Goal: Task Accomplishment & Management: Manage account settings

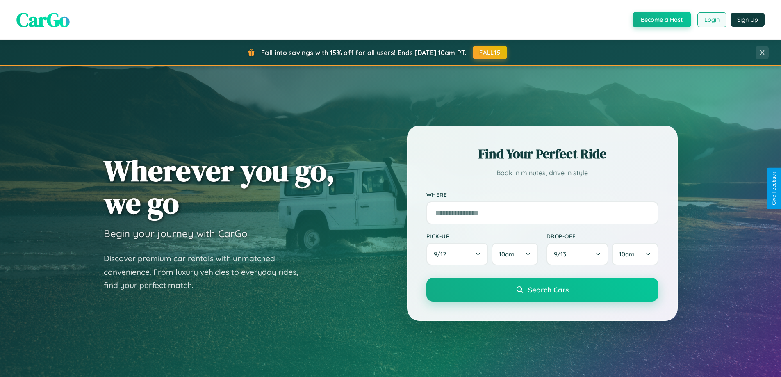
click at [711, 20] on button "Login" at bounding box center [711, 19] width 29 height 15
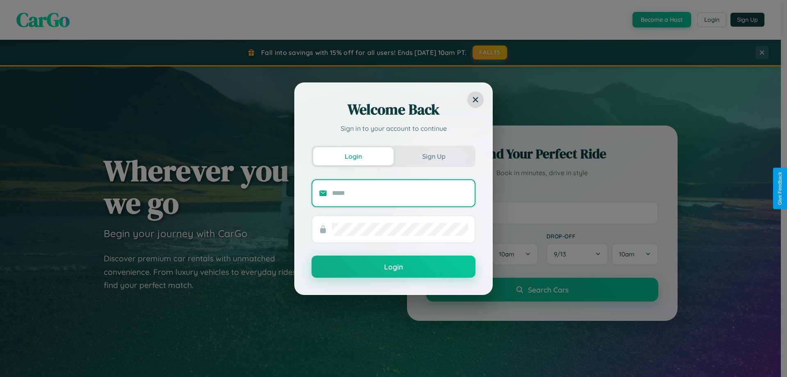
click at [400, 193] on input "text" at bounding box center [400, 193] width 136 height 13
type input "**********"
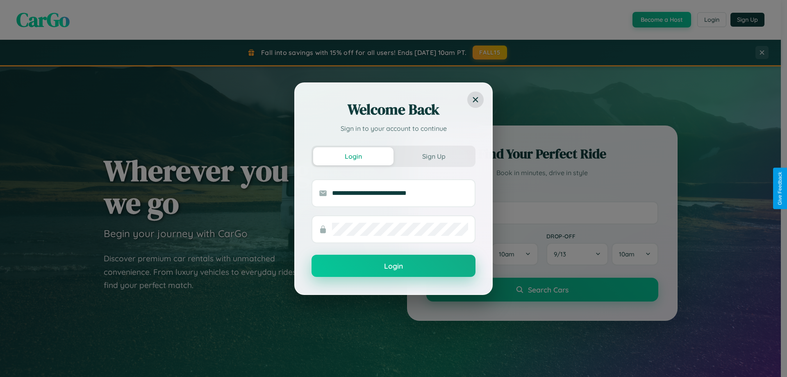
click at [394, 266] on button "Login" at bounding box center [394, 266] width 164 height 22
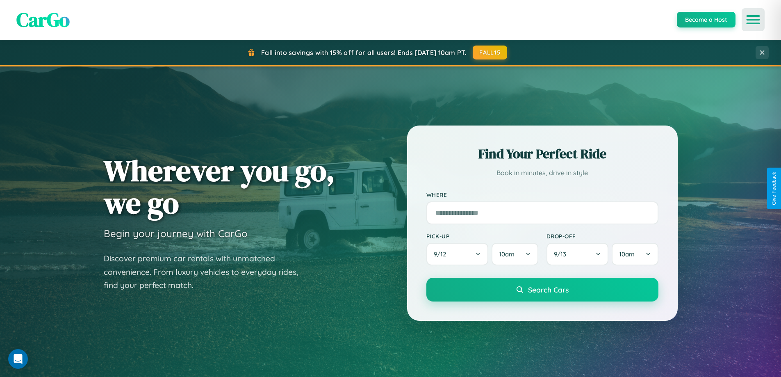
click at [753, 20] on icon "Open menu" at bounding box center [753, 19] width 12 height 7
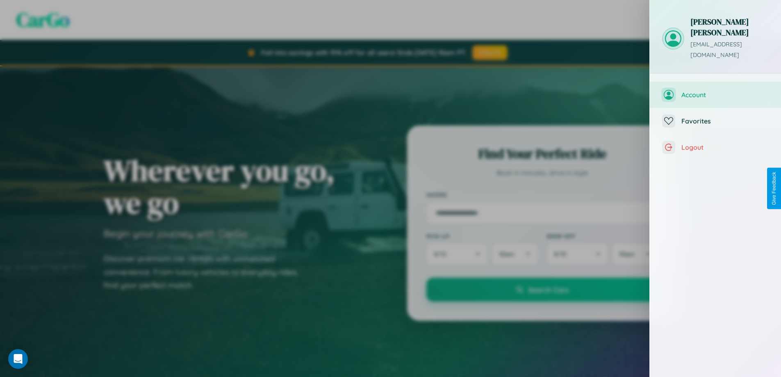
click at [715, 91] on span "Account" at bounding box center [724, 95] width 87 height 8
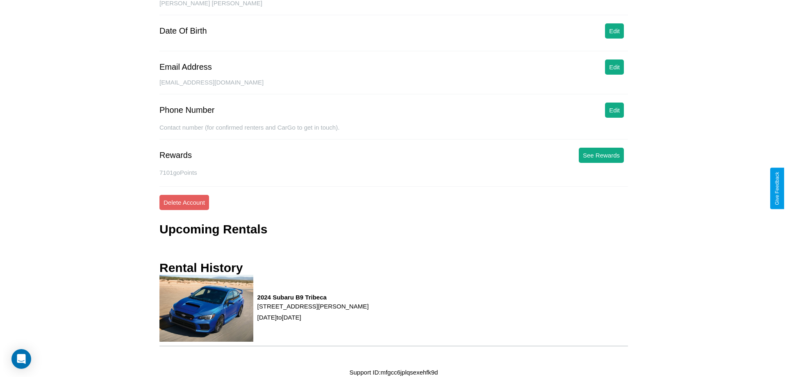
scroll to position [91, 0]
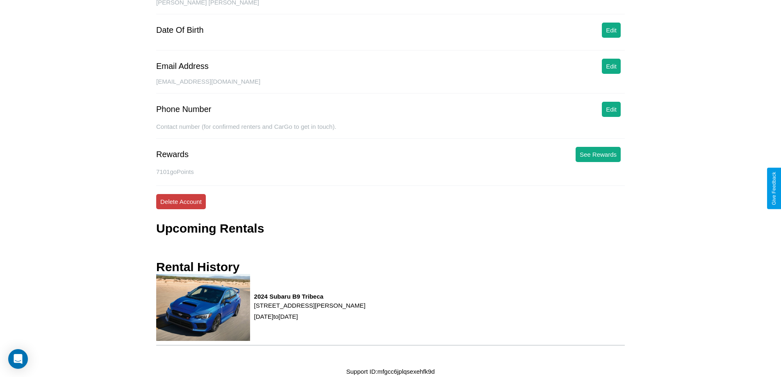
click at [181, 201] on button "Delete Account" at bounding box center [181, 201] width 50 height 15
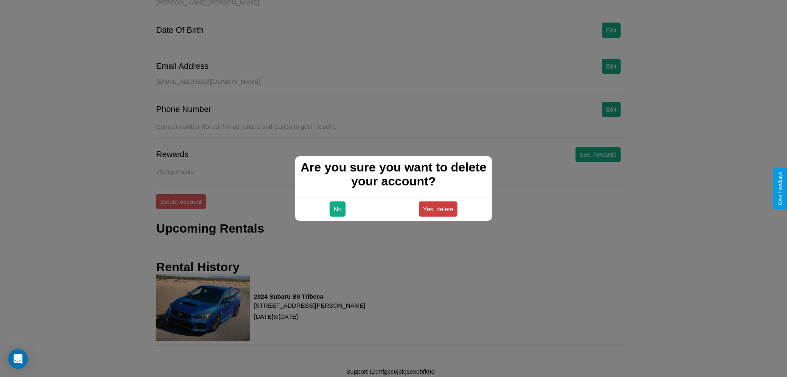
click at [438, 209] on button "Yes, delete" at bounding box center [438, 208] width 39 height 15
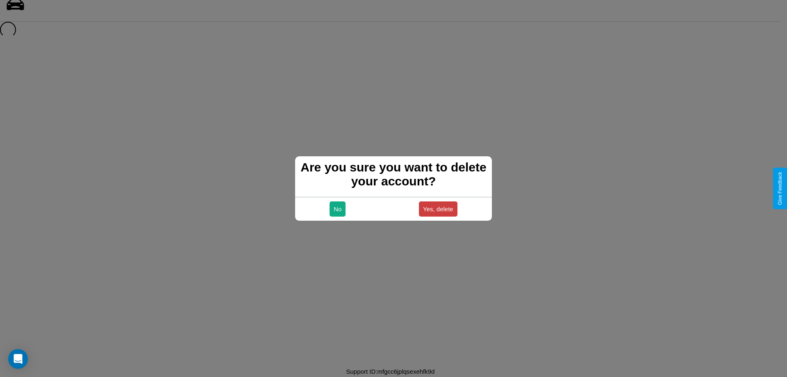
scroll to position [11, 0]
